Goal: Find specific page/section: Find specific page/section

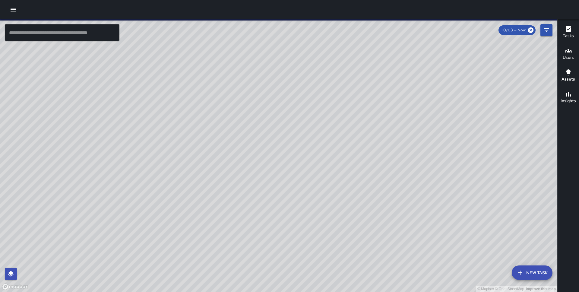
click at [15, 10] on icon "button" at bounding box center [13, 9] width 7 height 7
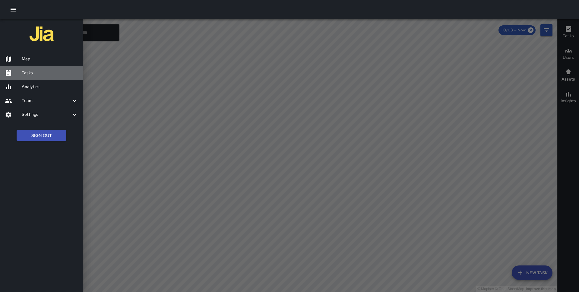
click at [39, 74] on h6 "Tasks" at bounding box center [50, 73] width 56 height 7
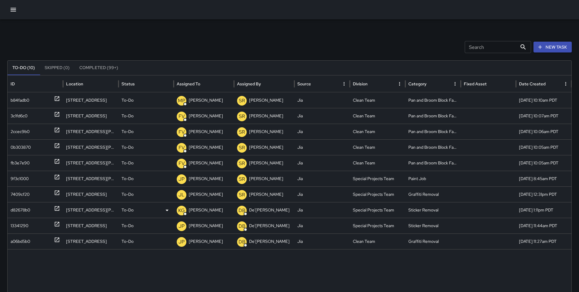
click at [52, 208] on div "d82678b0" at bounding box center [35, 209] width 49 height 15
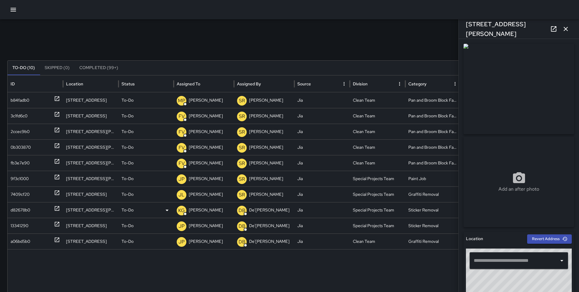
type input "**********"
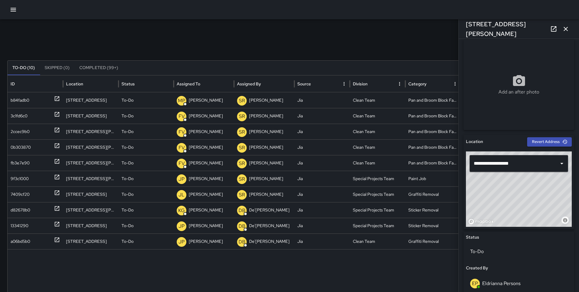
scroll to position [318, 0]
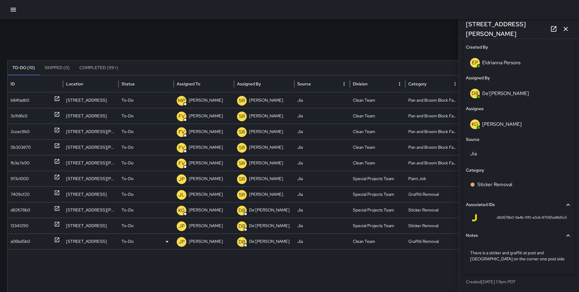
click at [54, 239] on icon at bounding box center [57, 240] width 6 height 6
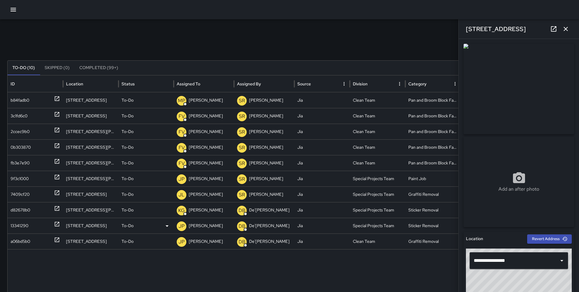
click at [50, 223] on div "13341290" at bounding box center [35, 225] width 49 height 15
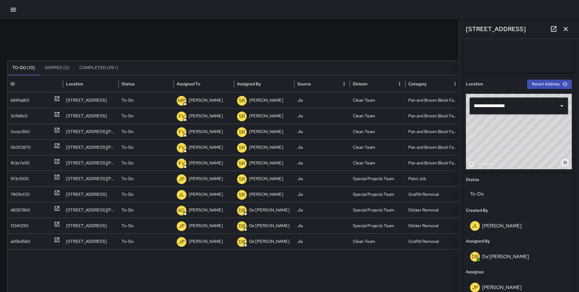
scroll to position [0, 0]
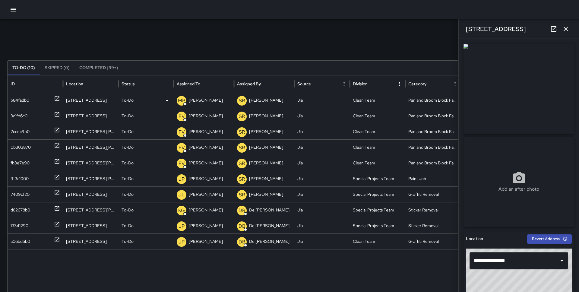
click at [55, 102] on div at bounding box center [57, 100] width 6 height 15
click at [567, 27] on icon "button" at bounding box center [566, 29] width 4 height 4
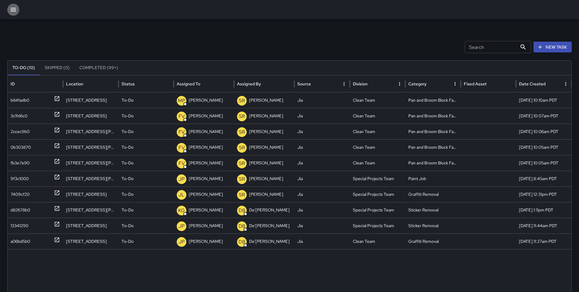
click at [12, 9] on icon "button" at bounding box center [13, 9] width 7 height 7
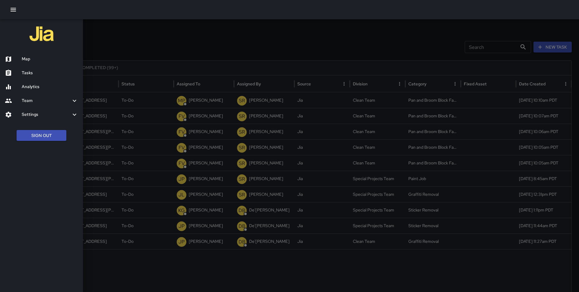
click at [47, 68] on div "Tasks" at bounding box center [41, 73] width 83 height 14
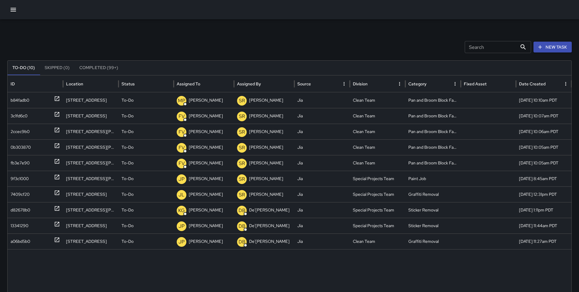
click at [12, 9] on icon "button" at bounding box center [13, 10] width 5 height 4
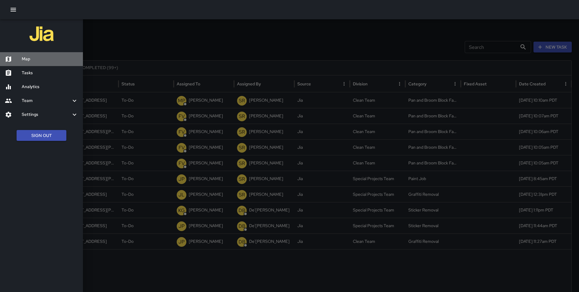
click at [30, 59] on h6 "Map" at bounding box center [50, 59] width 56 height 7
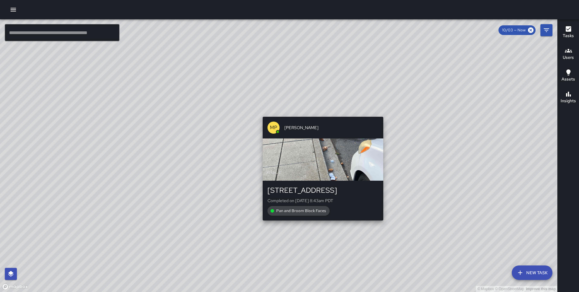
click at [320, 111] on div "© Mapbox © OpenStreetMap Improve this map MP [PERSON_NAME][GEOGRAPHIC_DATA][STR…" at bounding box center [278, 155] width 557 height 273
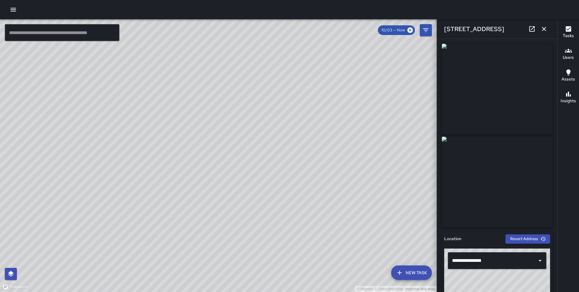
click at [246, 174] on div "© Mapbox © OpenStreetMap Improve this map MP [PERSON_NAME] 100 The Embarcadero …" at bounding box center [218, 155] width 437 height 273
click at [173, 128] on div "© Mapbox © OpenStreetMap Improve this map MP [PERSON_NAME][GEOGRAPHIC_DATA][STR…" at bounding box center [218, 155] width 437 height 273
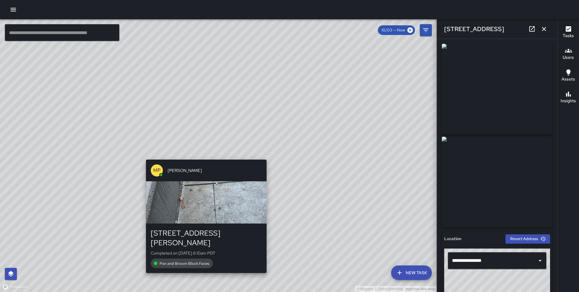
click at [204, 155] on div "© Mapbox © OpenStreetMap Improve this map MP [PERSON_NAME] [STREET_ADDRESS][PER…" at bounding box center [218, 155] width 437 height 273
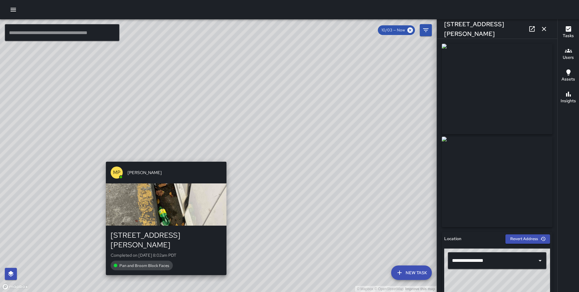
click at [162, 157] on div "© Mapbox © OpenStreetMap Improve this map MP [PERSON_NAME] [STREET_ADDRESS][PER…" at bounding box center [218, 155] width 437 height 273
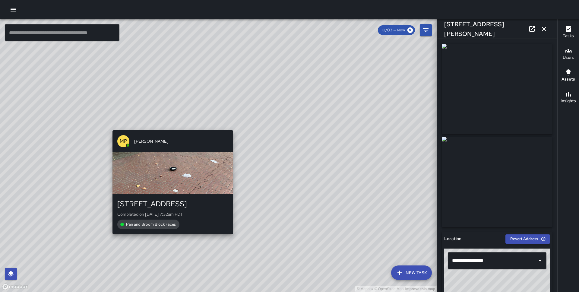
click at [169, 126] on div "© Mapbox © OpenStreetMap Improve this map MP [PERSON_NAME][GEOGRAPHIC_DATA][STR…" at bounding box center [218, 155] width 437 height 273
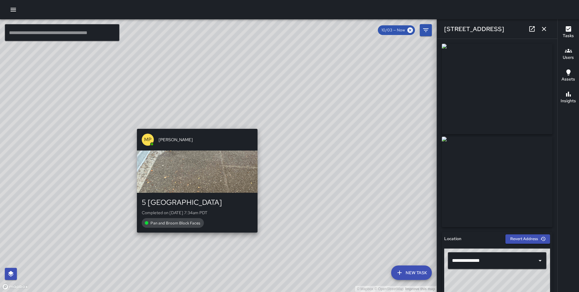
click at [195, 124] on div "© Mapbox © OpenStreetMap Improve this map MP [PERSON_NAME] 5 [GEOGRAPHIC_DATA] …" at bounding box center [218, 155] width 437 height 273
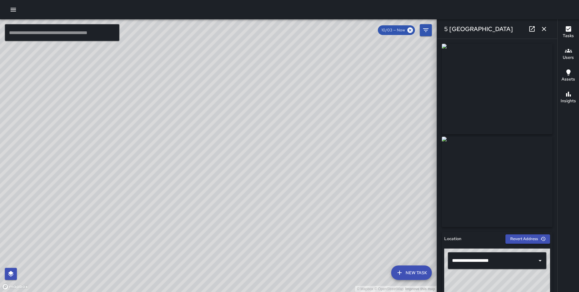
click at [231, 182] on div "© Mapbox © OpenStreetMap Improve this map MP [PERSON_NAME][GEOGRAPHIC_DATA][STR…" at bounding box center [218, 155] width 437 height 273
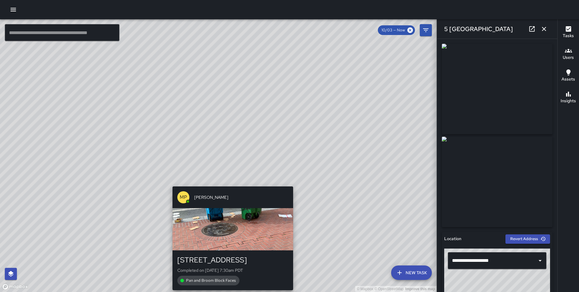
type input "**********"
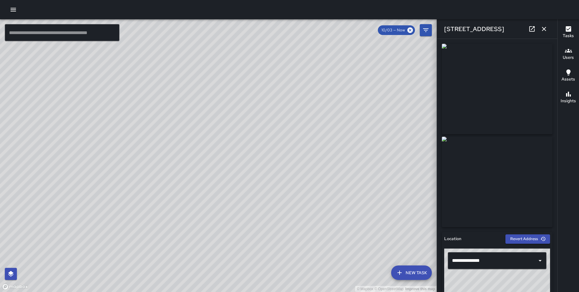
click at [206, 156] on div "© Mapbox © OpenStreetMap Improve this map MP [PERSON_NAME][GEOGRAPHIC_DATA][STR…" at bounding box center [218, 155] width 437 height 273
click at [210, 172] on div "© Mapbox © OpenStreetMap Improve this map MP [PERSON_NAME][GEOGRAPHIC_DATA][STR…" at bounding box center [218, 155] width 437 height 273
click at [547, 31] on icon "button" at bounding box center [543, 28] width 7 height 7
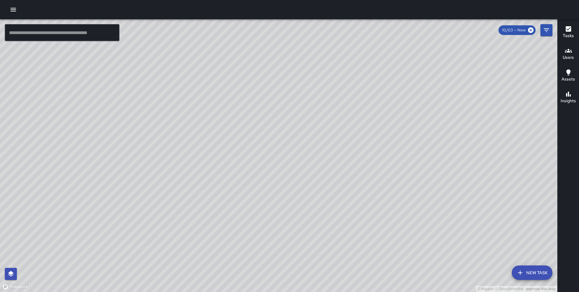
click at [6, 11] on div at bounding box center [289, 9] width 579 height 19
click at [13, 11] on icon "button" at bounding box center [13, 9] width 7 height 7
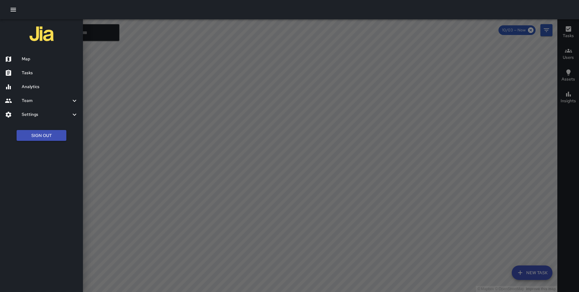
click at [23, 115] on h6 "Settings" at bounding box center [46, 114] width 49 height 7
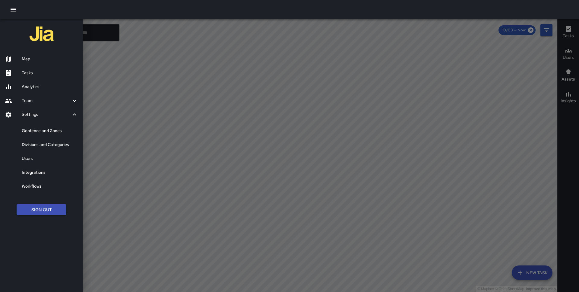
drag, startPoint x: 34, startPoint y: 149, endPoint x: 37, endPoint y: 126, distance: 22.6
click at [37, 126] on ul "Geofence and Zones Divisions and Categories Users Integrations Workflows" at bounding box center [41, 159] width 83 height 74
click at [37, 126] on div "Geofence and Zones" at bounding box center [41, 131] width 83 height 14
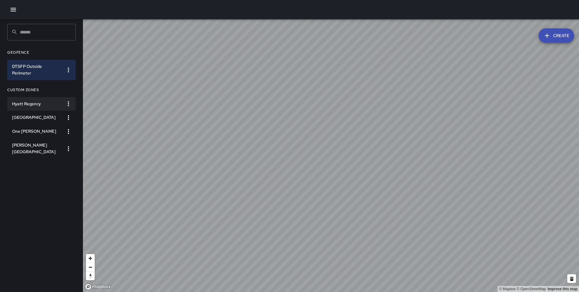
click at [47, 106] on h6 "Hyatt Regency" at bounding box center [36, 104] width 49 height 7
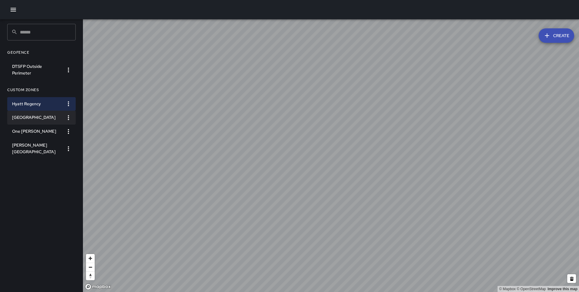
click at [41, 121] on h6 "[GEOGRAPHIC_DATA]" at bounding box center [36, 117] width 49 height 7
click at [13, 11] on icon "button" at bounding box center [13, 10] width 5 height 4
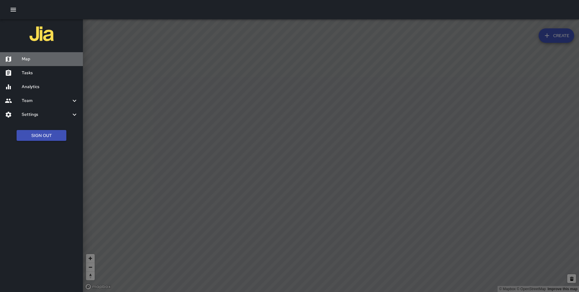
click at [35, 57] on h6 "Map" at bounding box center [50, 59] width 56 height 7
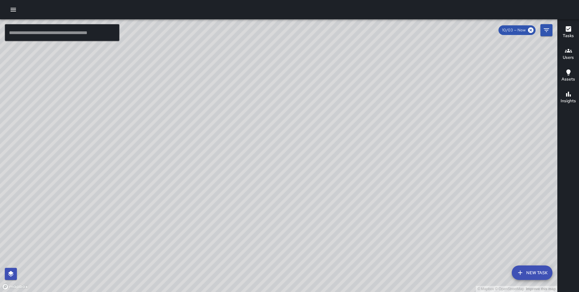
click at [548, 31] on icon "Filters" at bounding box center [546, 30] width 7 height 7
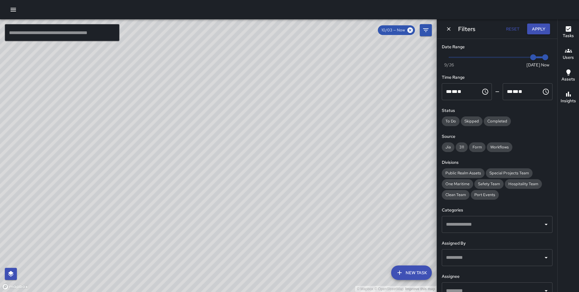
type input "*"
click at [519, 55] on span "Now [DATE] [DATE] 8:52 am" at bounding box center [497, 57] width 96 height 9
click at [535, 33] on button "Apply" at bounding box center [538, 29] width 23 height 11
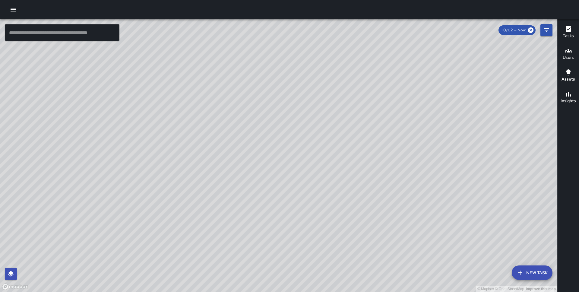
drag, startPoint x: 214, startPoint y: 115, endPoint x: 215, endPoint y: 91, distance: 23.9
click at [215, 91] on div "© Mapbox © OpenStreetMap Improve this map" at bounding box center [278, 155] width 557 height 273
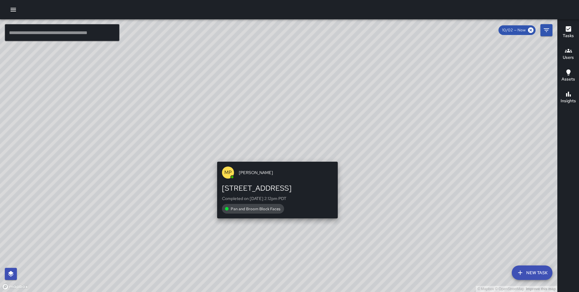
click at [275, 157] on div "© Mapbox © OpenStreetMap Improve this map MP [PERSON_NAME][GEOGRAPHIC_DATA][STR…" at bounding box center [278, 155] width 557 height 273
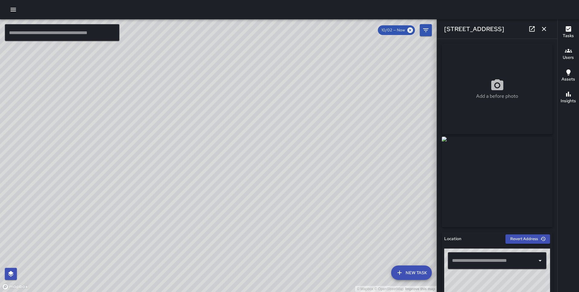
type input "**********"
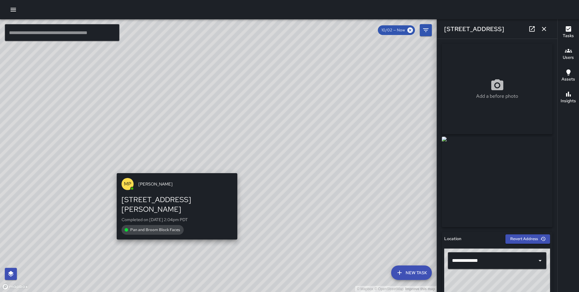
click at [173, 233] on div "© Mapbox © OpenStreetMap Improve this map MP [PERSON_NAME] [STREET_ADDRESS][PER…" at bounding box center [218, 155] width 437 height 273
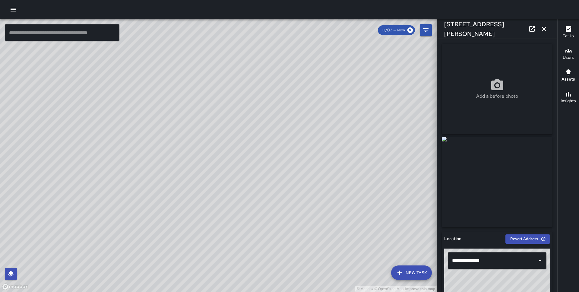
drag, startPoint x: 181, startPoint y: 234, endPoint x: 214, endPoint y: 175, distance: 68.2
click at [214, 175] on div "© Mapbox © OpenStreetMap Improve this map" at bounding box center [218, 155] width 437 height 273
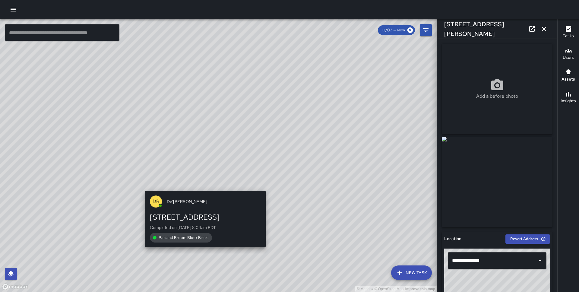
click at [204, 187] on div "© Mapbox © OpenStreetMap Improve this map DB De'[PERSON_NAME] [STREET_ADDRESS] …" at bounding box center [218, 155] width 437 height 273
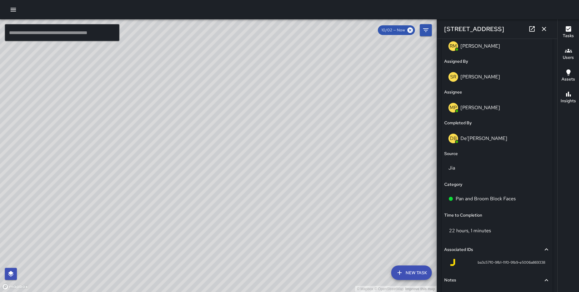
scroll to position [320, 0]
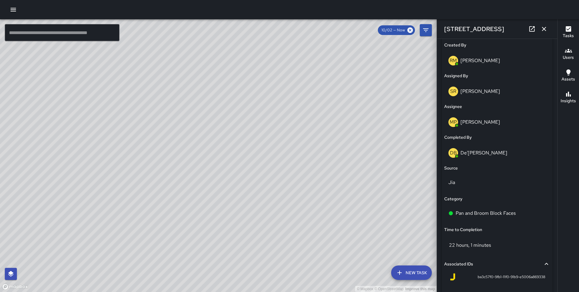
click at [156, 150] on div "© Mapbox © OpenStreetMap Improve this map DB De'[PERSON_NAME] [STREET_ADDRESS] …" at bounding box center [218, 155] width 437 height 273
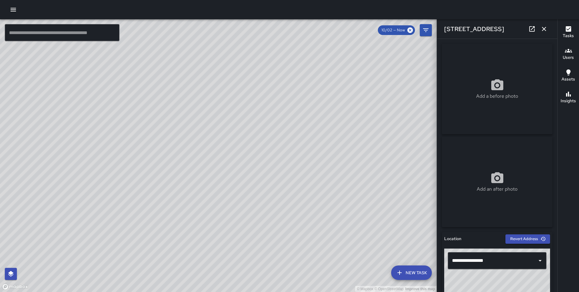
click at [206, 216] on div "© Mapbox © OpenStreetMap Improve this map DB De'[PERSON_NAME] [STREET_ADDRESS] …" at bounding box center [218, 155] width 437 height 273
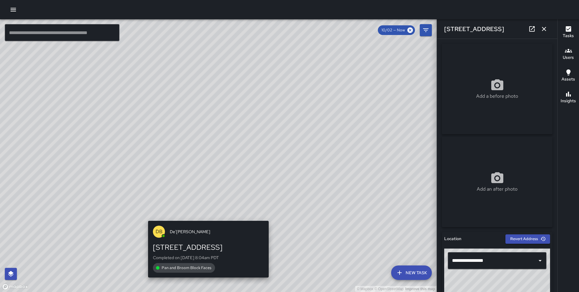
type input "**********"
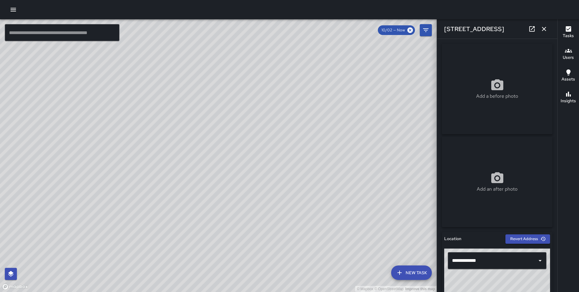
drag, startPoint x: 220, startPoint y: 203, endPoint x: 335, endPoint y: 115, distance: 144.5
click at [335, 115] on div "© Mapbox © OpenStreetMap Improve this map" at bounding box center [218, 155] width 437 height 273
drag, startPoint x: 127, startPoint y: 201, endPoint x: 191, endPoint y: 114, distance: 108.3
click at [191, 114] on div "© Mapbox © OpenStreetMap Improve this map" at bounding box center [218, 155] width 437 height 273
drag, startPoint x: 152, startPoint y: 168, endPoint x: 276, endPoint y: 112, distance: 136.5
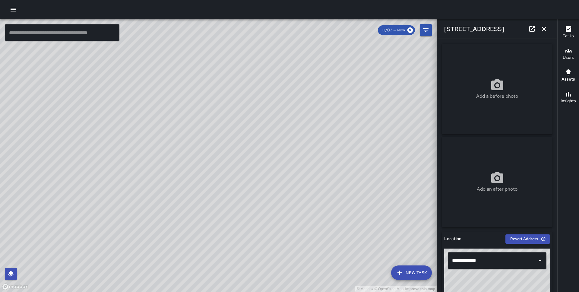
click at [276, 112] on div "© Mapbox © OpenStreetMap Improve this map" at bounding box center [218, 155] width 437 height 273
drag, startPoint x: 259, startPoint y: 147, endPoint x: 240, endPoint y: 229, distance: 84.5
click at [240, 229] on div "© Mapbox © OpenStreetMap Improve this map" at bounding box center [218, 155] width 437 height 273
drag, startPoint x: 253, startPoint y: 148, endPoint x: 211, endPoint y: 222, distance: 84.8
click at [211, 222] on div "© Mapbox © OpenStreetMap Improve this map" at bounding box center [218, 155] width 437 height 273
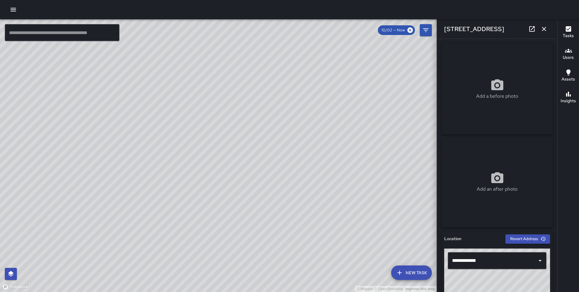
drag, startPoint x: 255, startPoint y: 116, endPoint x: 221, endPoint y: 185, distance: 76.7
click at [221, 185] on div "© Mapbox © OpenStreetMap Improve this map" at bounding box center [218, 155] width 437 height 273
drag, startPoint x: 273, startPoint y: 135, endPoint x: 201, endPoint y: 148, distance: 73.3
click at [201, 149] on div "© Mapbox © OpenStreetMap Improve this map" at bounding box center [218, 155] width 437 height 273
click at [13, 9] on icon "button" at bounding box center [13, 10] width 5 height 4
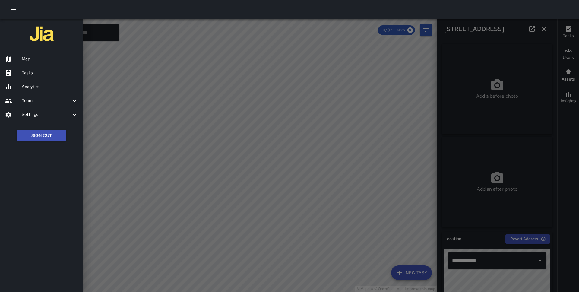
click at [546, 31] on div at bounding box center [289, 146] width 579 height 292
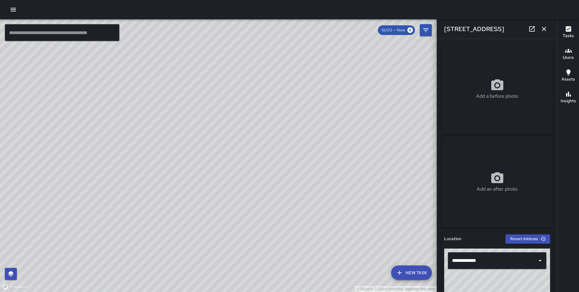
click at [546, 30] on icon "button" at bounding box center [544, 29] width 4 height 4
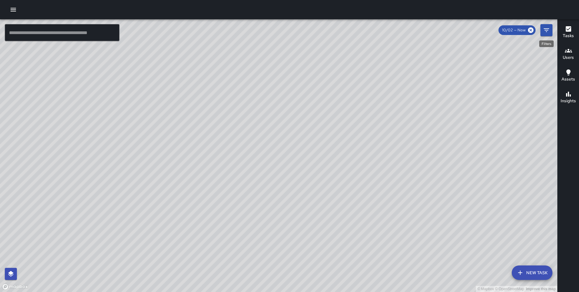
click at [543, 30] on icon "Filters" at bounding box center [546, 30] width 7 height 7
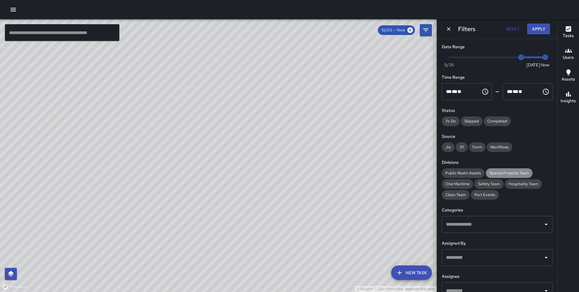
click at [502, 173] on span "Special Projects Team" at bounding box center [509, 173] width 47 height 6
click at [507, 56] on span "Now [DATE] [DATE] 8:53 am" at bounding box center [497, 57] width 96 height 9
click at [522, 55] on span "Now [DATE] [DATE] 8:53 am" at bounding box center [497, 57] width 96 height 9
click at [505, 59] on span "Now [DATE] [DATE] 8:53 am" at bounding box center [497, 57] width 96 height 9
type input "*"
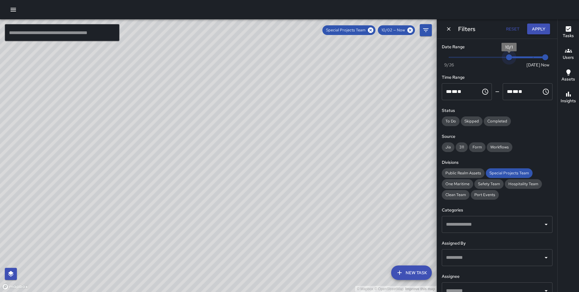
click at [509, 56] on span "10/1" at bounding box center [509, 57] width 6 height 6
click at [545, 22] on div "Filters Reset Apply" at bounding box center [497, 28] width 120 height 19
click at [542, 30] on button "Apply" at bounding box center [538, 29] width 23 height 11
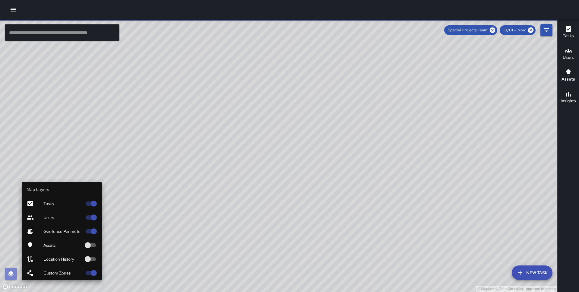
click at [8, 271] on icon "button" at bounding box center [10, 273] width 7 height 7
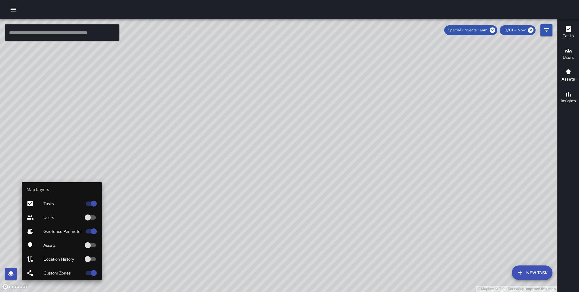
click at [45, 271] on span "Custom Zones" at bounding box center [62, 273] width 39 height 6
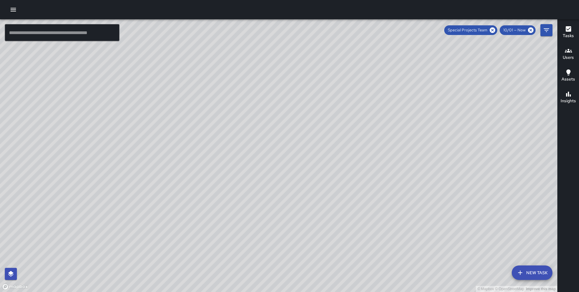
click at [568, 30] on icon "button" at bounding box center [568, 28] width 5 height 5
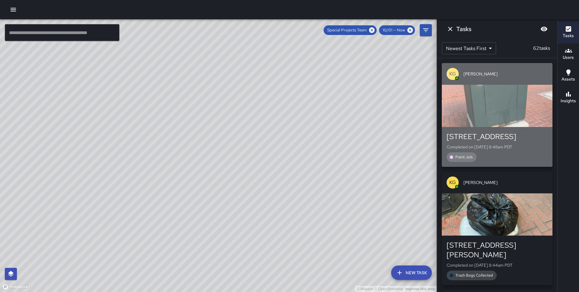
click at [509, 108] on div "button" at bounding box center [497, 106] width 111 height 42
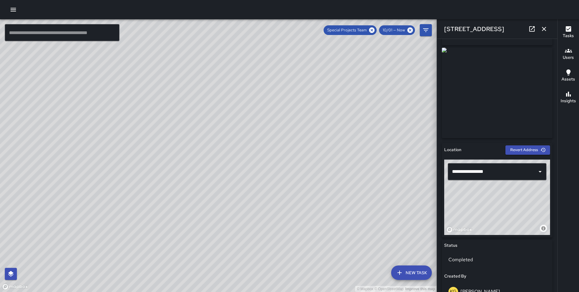
scroll to position [97, 0]
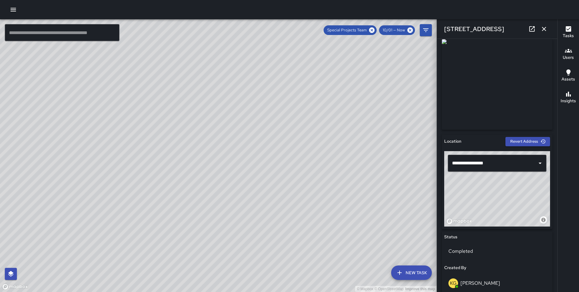
click at [545, 26] on icon "button" at bounding box center [543, 28] width 7 height 7
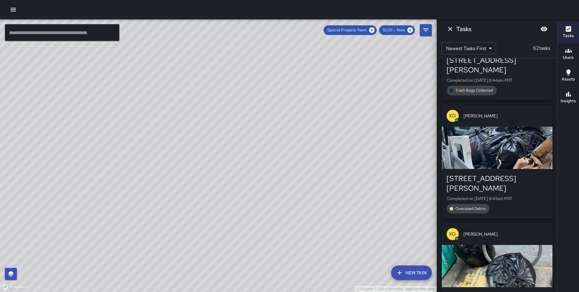
scroll to position [184, 0]
click at [449, 30] on icon "Dismiss" at bounding box center [450, 29] width 4 height 4
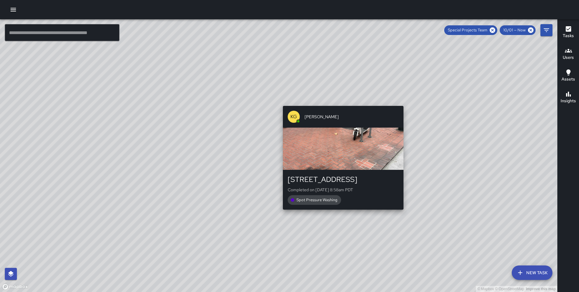
click at [342, 102] on div "© Mapbox © OpenStreetMap Improve this map KG [PERSON_NAME] [STREET_ADDRESS] Com…" at bounding box center [278, 155] width 557 height 273
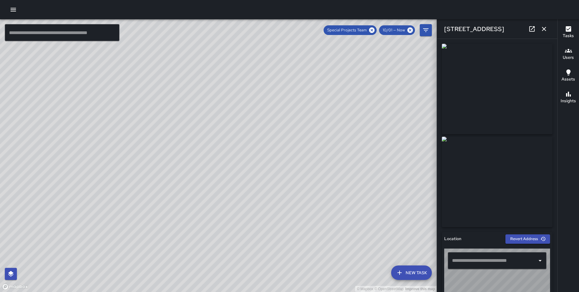
type input "**********"
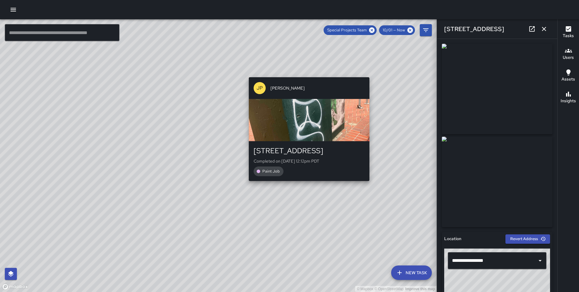
click at [308, 73] on div "© Mapbox © OpenStreetMap Improve this map JP [PERSON_NAME] [STREET_ADDRESS] Com…" at bounding box center [218, 155] width 437 height 273
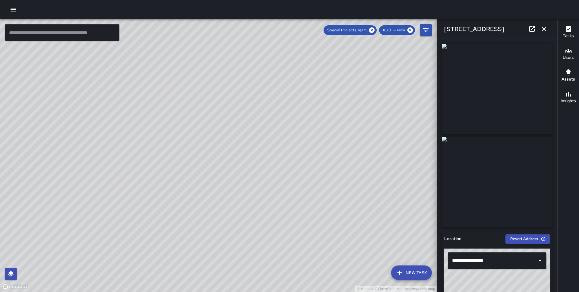
drag, startPoint x: 335, startPoint y: 96, endPoint x: 290, endPoint y: 165, distance: 82.4
click at [290, 165] on div "© Mapbox © OpenStreetMap Improve this map" at bounding box center [218, 155] width 437 height 273
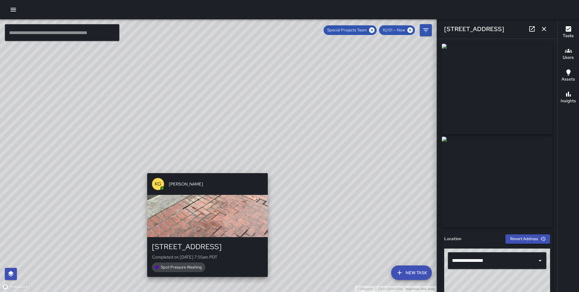
click at [206, 169] on div "© Mapbox © OpenStreetMap Improve this map KG [PERSON_NAME] [STREET_ADDRESS] Com…" at bounding box center [218, 155] width 437 height 273
type input "**********"
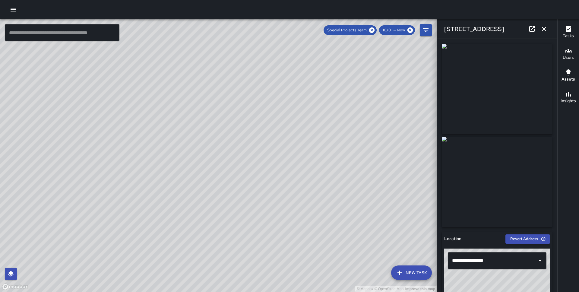
drag, startPoint x: 240, startPoint y: 157, endPoint x: 178, endPoint y: 261, distance: 122.0
click at [178, 261] on div "© Mapbox © OpenStreetMap Improve this map" at bounding box center [218, 155] width 437 height 273
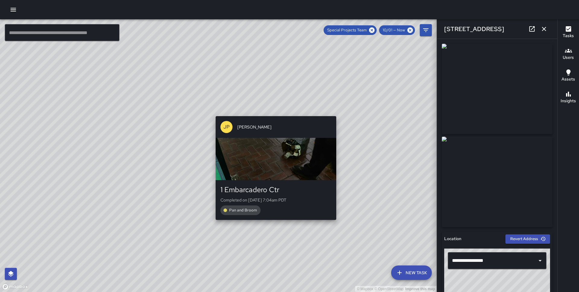
click at [272, 113] on div "© Mapbox © OpenStreetMap Improve this map JP [PERSON_NAME] 1 Embarcadero Ctr Co…" at bounding box center [218, 155] width 437 height 273
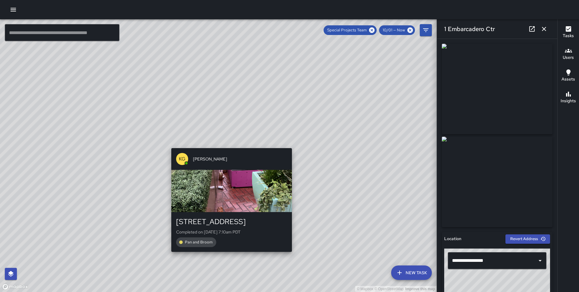
click at [228, 143] on div "© Mapbox © OpenStreetMap Improve this map KG [PERSON_NAME] [STREET_ADDRESS] Com…" at bounding box center [218, 155] width 437 height 273
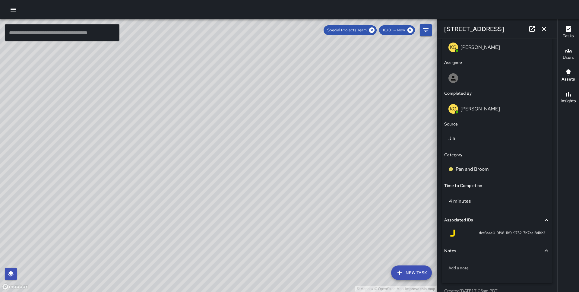
scroll to position [351, 0]
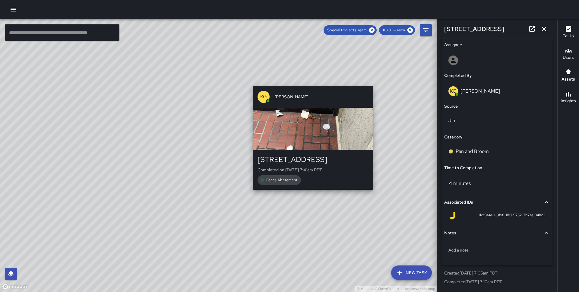
click at [311, 83] on div "© Mapbox © OpenStreetMap Improve this map KG [PERSON_NAME][GEOGRAPHIC_DATA][STR…" at bounding box center [218, 155] width 437 height 273
type input "**********"
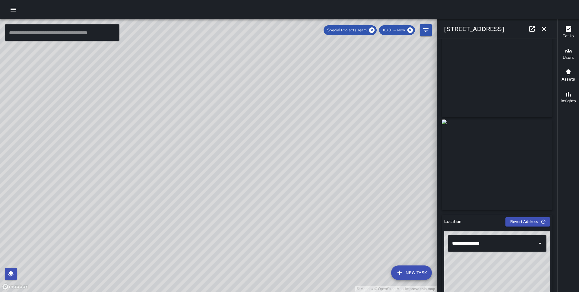
scroll to position [0, 0]
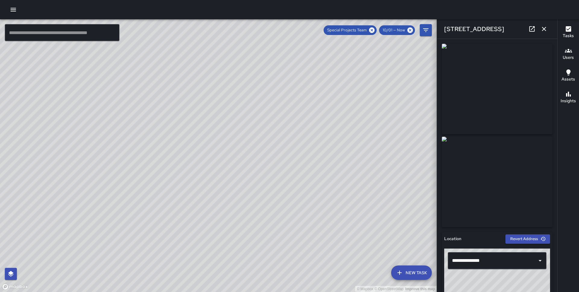
click at [543, 28] on icon "button" at bounding box center [544, 29] width 4 height 4
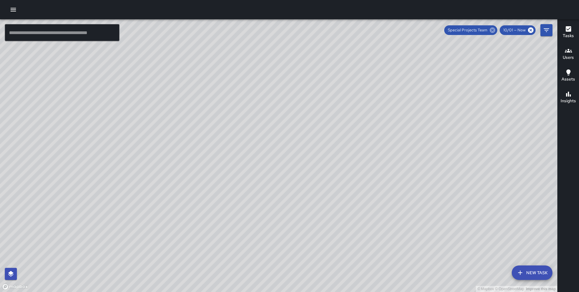
click at [493, 27] on icon at bounding box center [492, 29] width 5 height 5
click at [256, 130] on div "© Mapbox © OpenStreetMap Improve this map" at bounding box center [278, 155] width 557 height 273
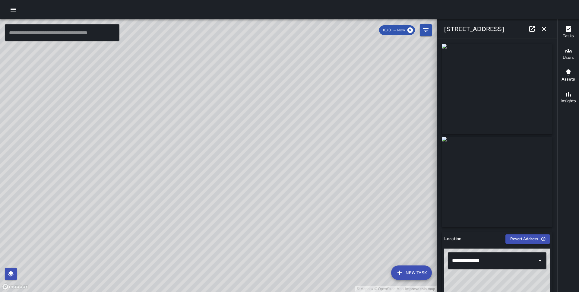
scroll to position [351, 0]
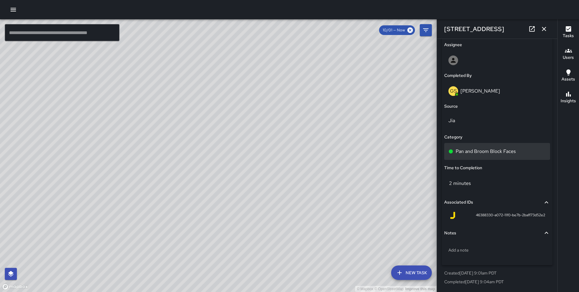
click at [476, 151] on p "Pan and Broom Block Faces" at bounding box center [486, 151] width 60 height 7
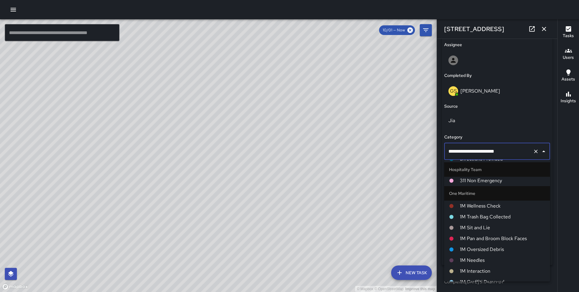
scroll to position [224, 0]
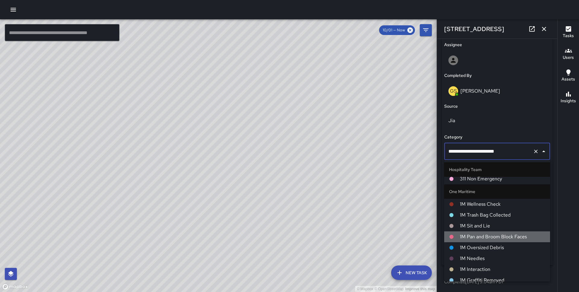
click at [474, 236] on span "1M Pan and Broom Block Faces" at bounding box center [502, 236] width 85 height 7
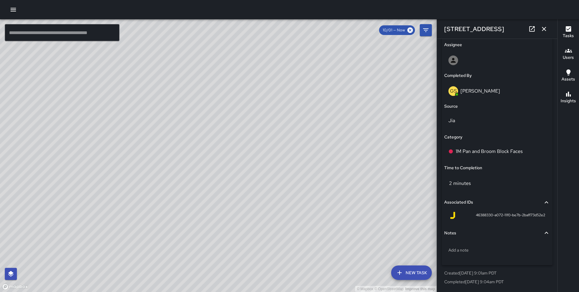
click at [219, 95] on div "© Mapbox © OpenStreetMap Improve this map [PERSON_NAME] [STREET_ADDRESS][US_STA…" at bounding box center [218, 155] width 437 height 273
type input "**********"
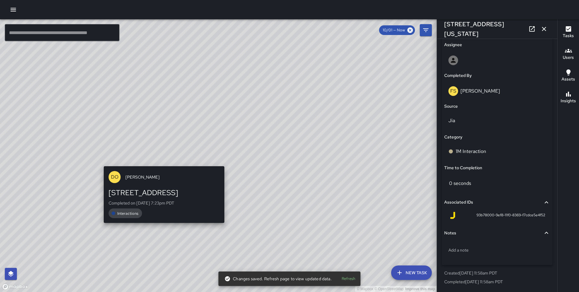
click at [162, 161] on div "© Mapbox © OpenStreetMap Improve this map DO [PERSON_NAME] [STREET_ADDRESS] Com…" at bounding box center [218, 155] width 437 height 273
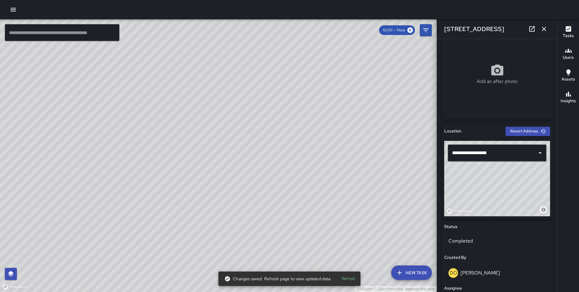
scroll to position [382, 0]
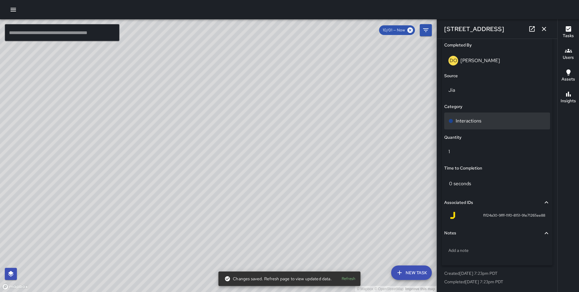
click at [486, 113] on div "Interactions" at bounding box center [497, 120] width 106 height 17
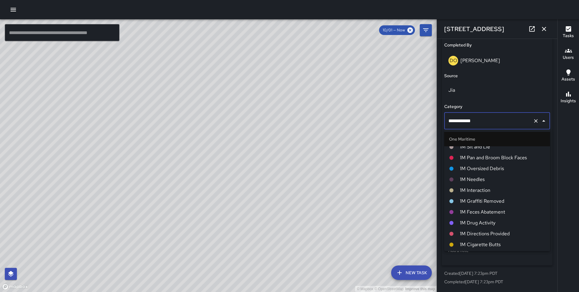
scroll to position [275, 0]
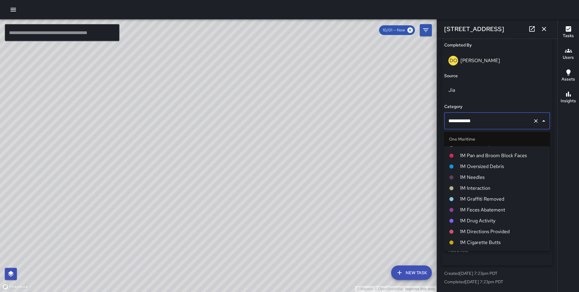
click at [485, 185] on span "1M Interaction" at bounding box center [502, 188] width 85 height 7
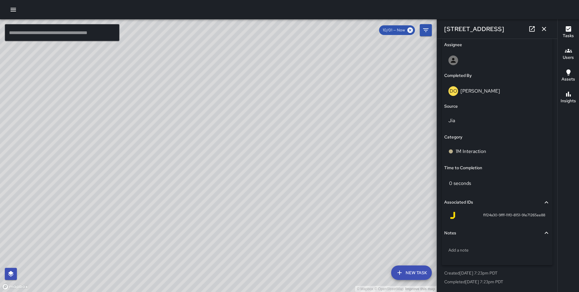
scroll to position [351, 0]
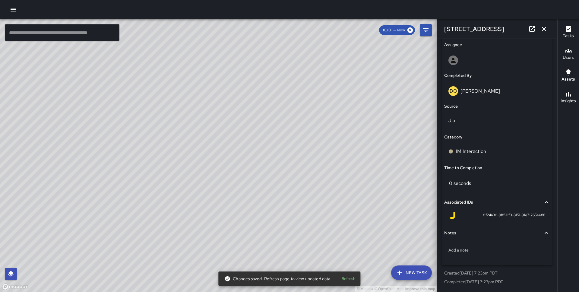
drag, startPoint x: 152, startPoint y: 163, endPoint x: 217, endPoint y: 135, distance: 71.4
click at [217, 135] on div "© Mapbox © OpenStreetMap Improve this map" at bounding box center [218, 155] width 437 height 273
drag, startPoint x: 135, startPoint y: 131, endPoint x: 240, endPoint y: 150, distance: 106.1
click at [240, 150] on div "© Mapbox © OpenStreetMap Improve this map" at bounding box center [218, 155] width 437 height 273
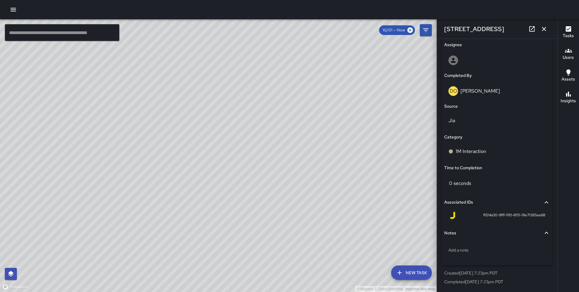
drag, startPoint x: 164, startPoint y: 158, endPoint x: 127, endPoint y: 74, distance: 91.3
click at [127, 74] on div "© Mapbox © OpenStreetMap Improve this map" at bounding box center [218, 155] width 437 height 273
drag, startPoint x: 104, startPoint y: 189, endPoint x: 87, endPoint y: 127, distance: 63.9
click at [87, 127] on div "© Mapbox © OpenStreetMap Improve this map" at bounding box center [218, 155] width 437 height 273
drag, startPoint x: 105, startPoint y: 179, endPoint x: 106, endPoint y: 115, distance: 63.9
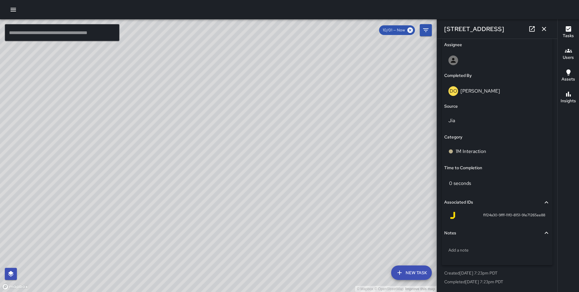
click at [106, 115] on div "© Mapbox © OpenStreetMap Improve this map" at bounding box center [218, 155] width 437 height 273
click at [546, 29] on icon "button" at bounding box center [543, 28] width 7 height 7
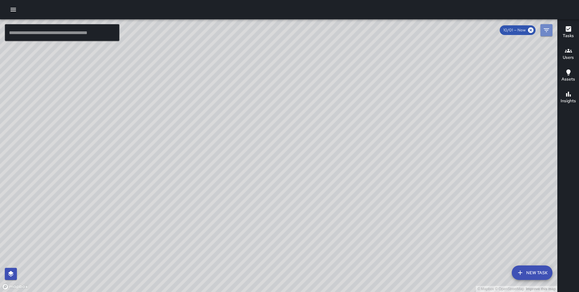
click at [541, 30] on button "Filters" at bounding box center [546, 30] width 12 height 12
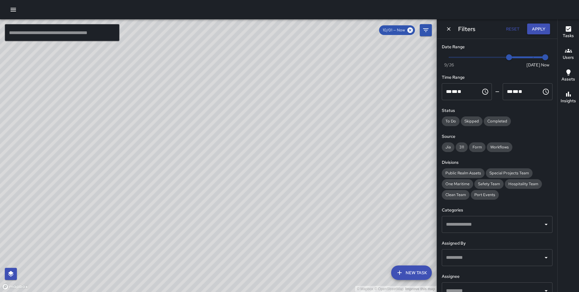
click at [449, 57] on span at bounding box center [449, 57] width 1 height 1
type input "*"
click at [535, 31] on button "Apply" at bounding box center [538, 29] width 23 height 11
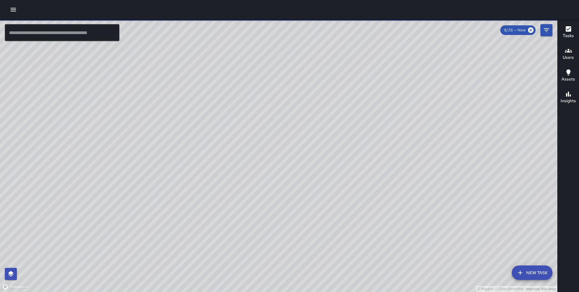
drag, startPoint x: 366, startPoint y: 159, endPoint x: 347, endPoint y: 191, distance: 37.6
click at [347, 191] on div "© Mapbox © OpenStreetMap Improve this map" at bounding box center [278, 155] width 557 height 273
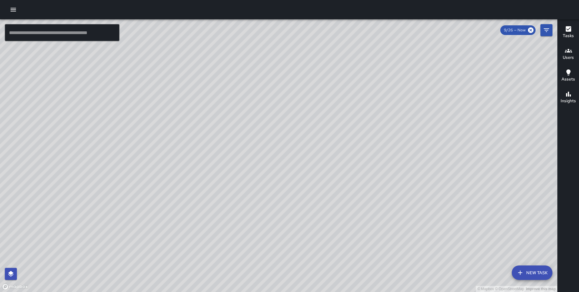
drag, startPoint x: 344, startPoint y: 178, endPoint x: 300, endPoint y: 100, distance: 89.6
click at [300, 100] on div "© Mapbox © OpenStreetMap Improve this map" at bounding box center [278, 155] width 557 height 273
drag, startPoint x: 228, startPoint y: 94, endPoint x: 242, endPoint y: 206, distance: 112.5
click at [242, 206] on div "© Mapbox © OpenStreetMap Improve this map" at bounding box center [278, 155] width 557 height 273
